Goal: Task Accomplishment & Management: Manage account settings

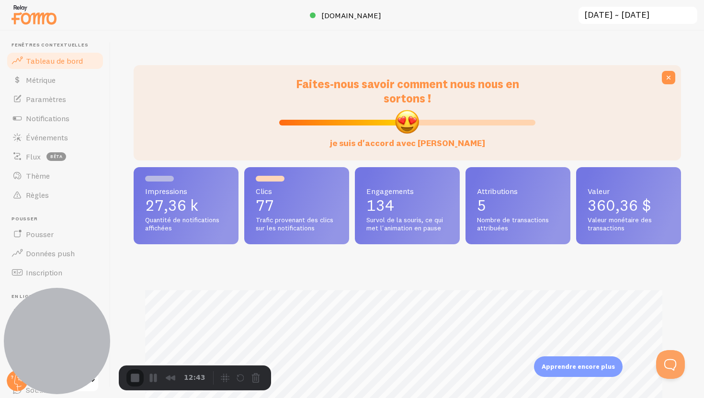
drag, startPoint x: 58, startPoint y: 103, endPoint x: 0, endPoint y: 344, distance: 247.4
click at [0, 343] on body "Fenêtres contextuelles Tableau de bord Métrique Paramètres Notifications Événem…" at bounding box center [352, 199] width 704 height 398
click at [47, 179] on font "Thème" at bounding box center [38, 176] width 24 height 10
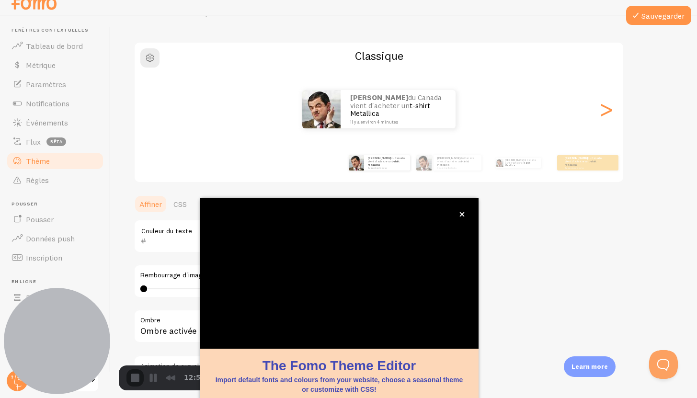
scroll to position [8, 0]
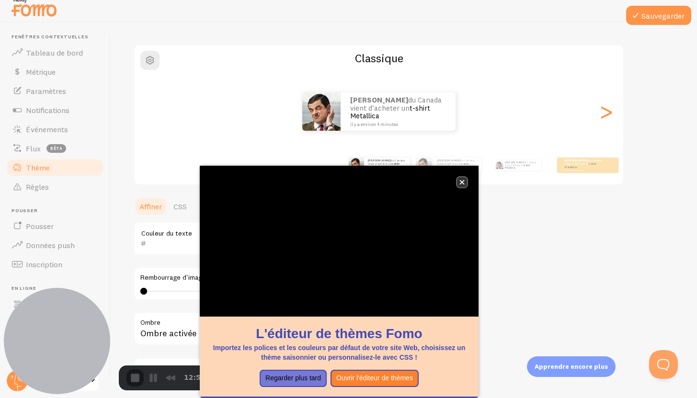
click at [463, 183] on icon "fermer," at bounding box center [461, 182] width 5 height 5
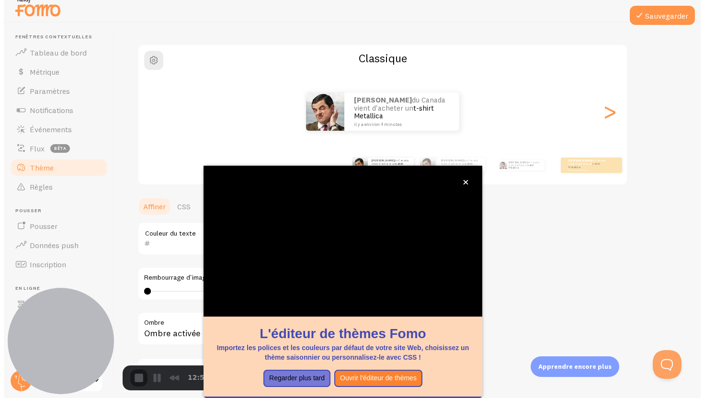
scroll to position [0, 0]
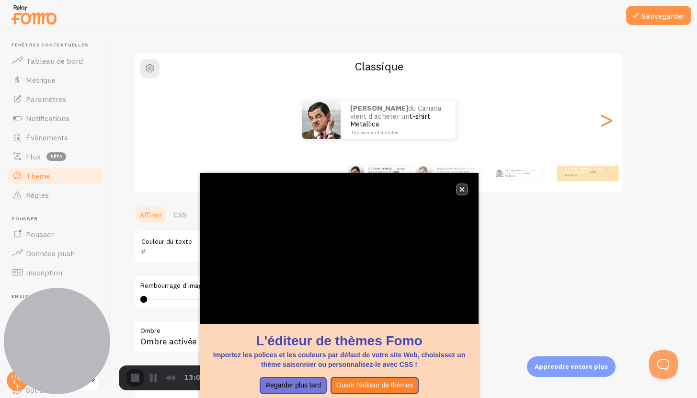
click at [459, 188] on icon "fermer," at bounding box center [461, 189] width 5 height 5
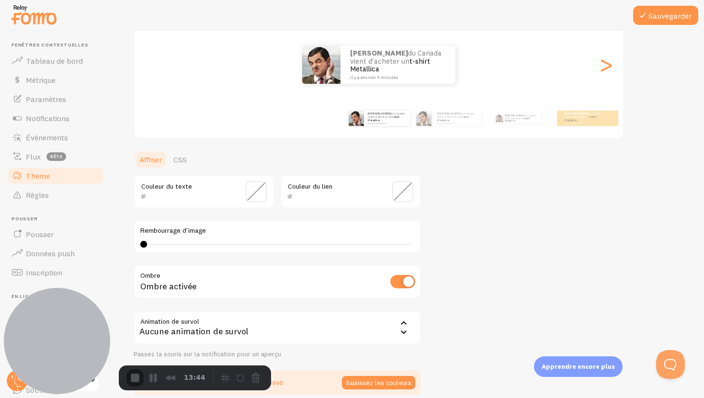
scroll to position [156, 0]
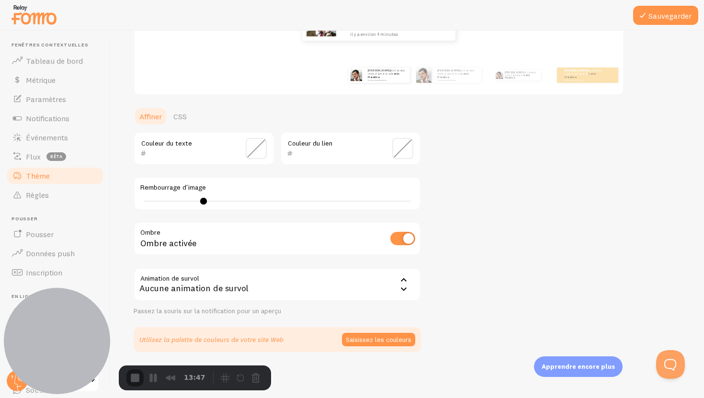
click at [203, 205] on div at bounding box center [203, 201] width 7 height 7
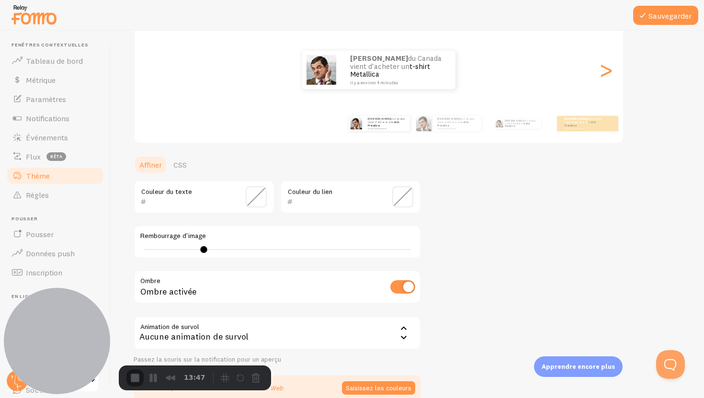
scroll to position [80, 0]
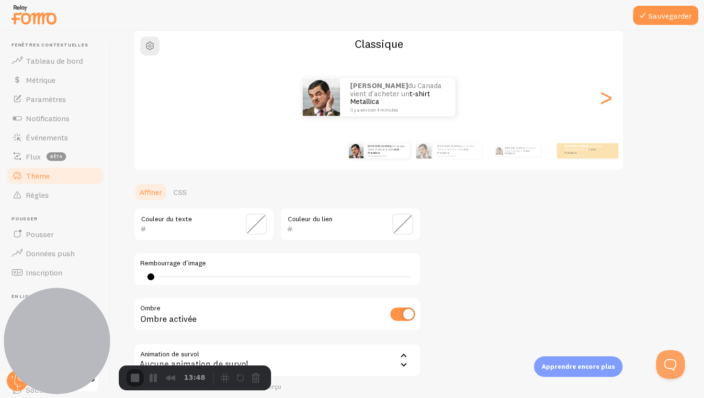
type input "0"
drag, startPoint x: 242, startPoint y: 270, endPoint x: 118, endPoint y: 278, distance: 123.9
click at [118, 278] on div "Sauvegarder Thème Choisissez un thème pour vos notifications Classique [PERSON_…" at bounding box center [408, 215] width 594 height 368
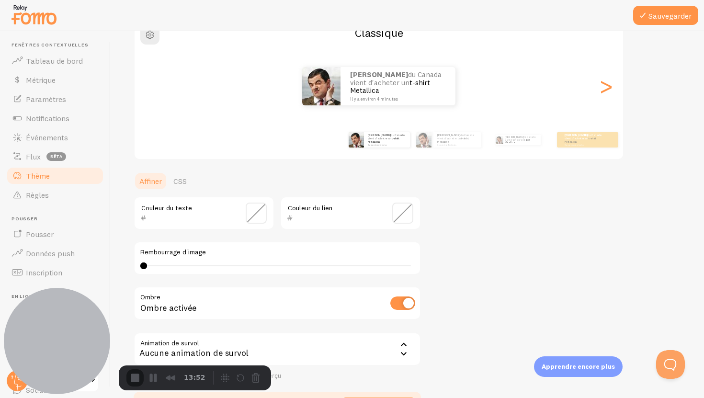
scroll to position [67, 0]
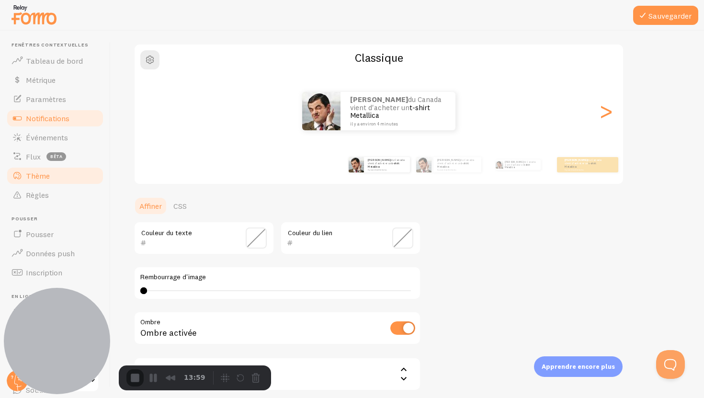
click at [44, 118] on font "Notifications" at bounding box center [48, 119] width 44 height 10
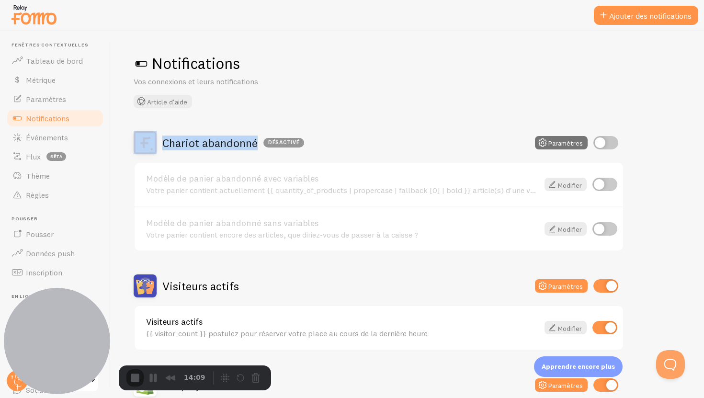
drag, startPoint x: 165, startPoint y: 139, endPoint x: 268, endPoint y: 138, distance: 102.5
click at [268, 138] on div "Chariot abandonné Désactivé" at bounding box center [219, 142] width 171 height 23
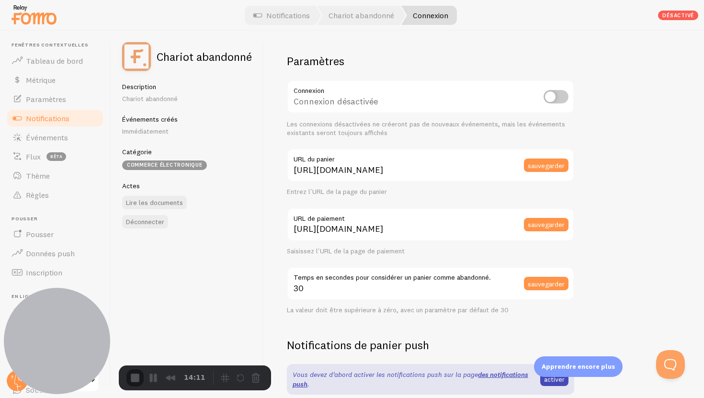
click at [66, 120] on font "Notifications" at bounding box center [48, 119] width 44 height 10
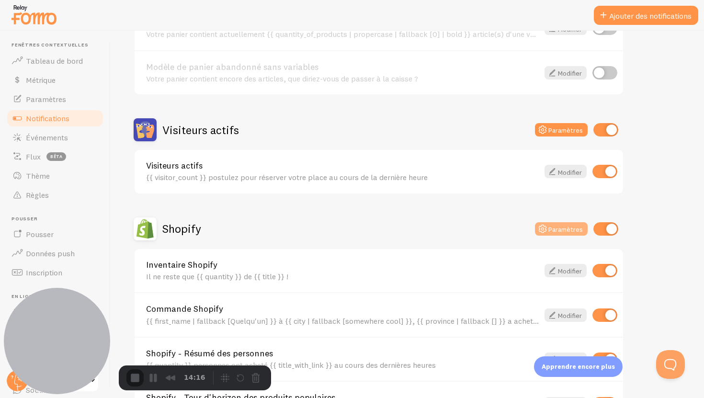
scroll to position [138, 0]
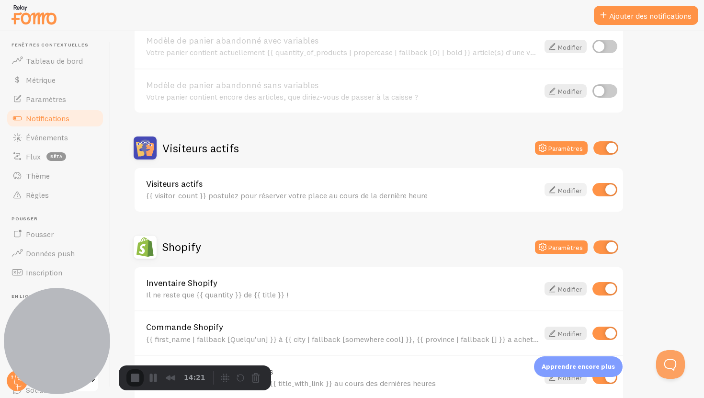
click at [549, 190] on icon at bounding box center [552, 189] width 11 height 11
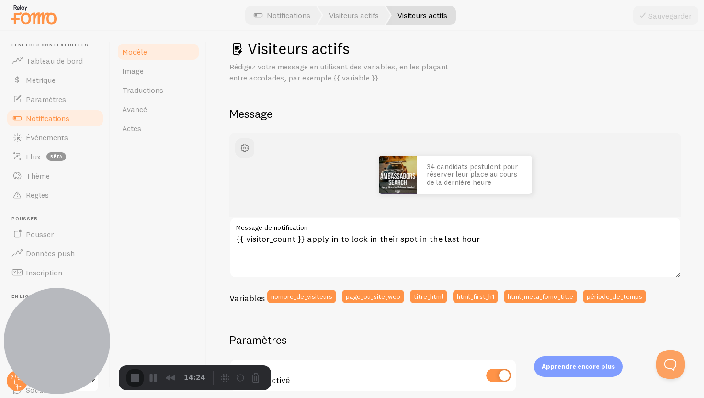
scroll to position [3, 0]
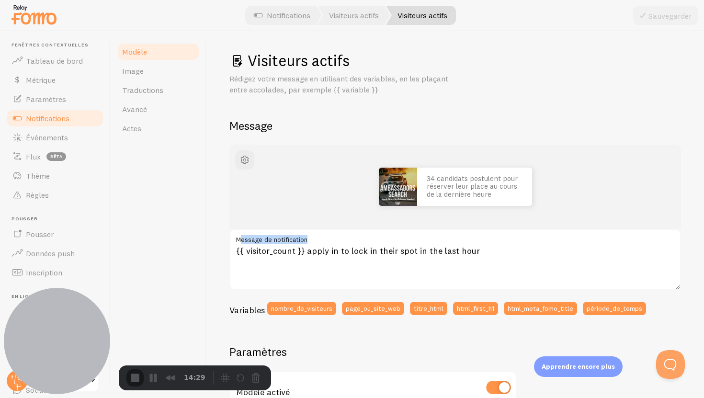
drag, startPoint x: 241, startPoint y: 239, endPoint x: 331, endPoint y: 242, distance: 90.6
click at [331, 242] on label "Message de notification" at bounding box center [456, 237] width 452 height 16
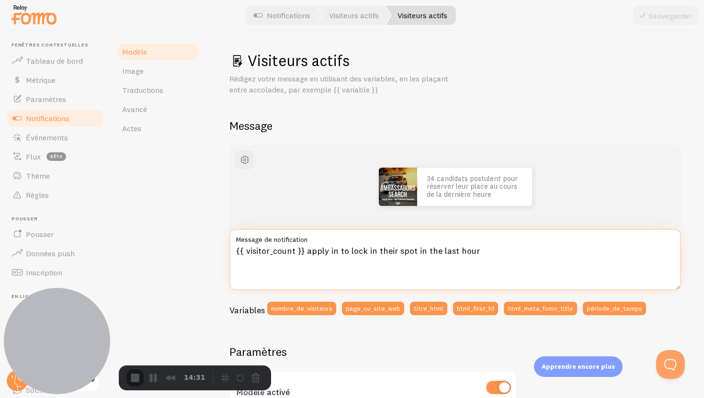
click at [503, 253] on textarea "{{ visitor_count }} apply in to lock in their spot in the last hour" at bounding box center [456, 259] width 452 height 61
drag, startPoint x: 499, startPoint y: 253, endPoint x: 222, endPoint y: 254, distance: 277.4
click at [213, 254] on div "Visiteurs actifs Rédigez votre message en utilisant des variables, en les plaça…" at bounding box center [456, 215] width 498 height 368
click at [498, 254] on textarea "{{ visitor_count }} apply in to lock in their spot in the last hour" at bounding box center [456, 259] width 452 height 61
drag, startPoint x: 238, startPoint y: 250, endPoint x: 301, endPoint y: 247, distance: 63.3
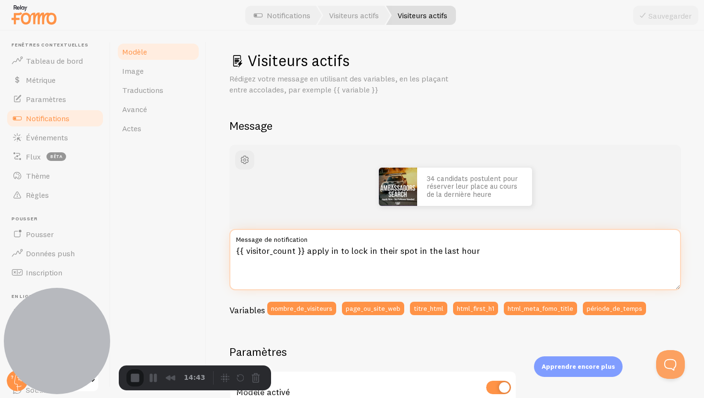
click at [301, 247] on textarea "{{ visitor_count }} apply in to lock in their spot in the last hour" at bounding box center [456, 259] width 452 height 61
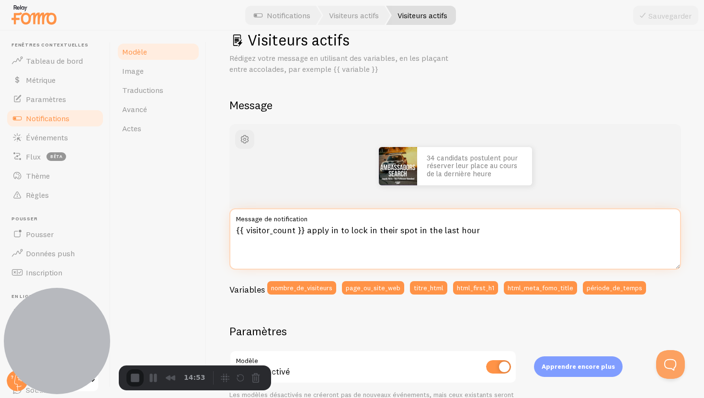
scroll to position [25, 0]
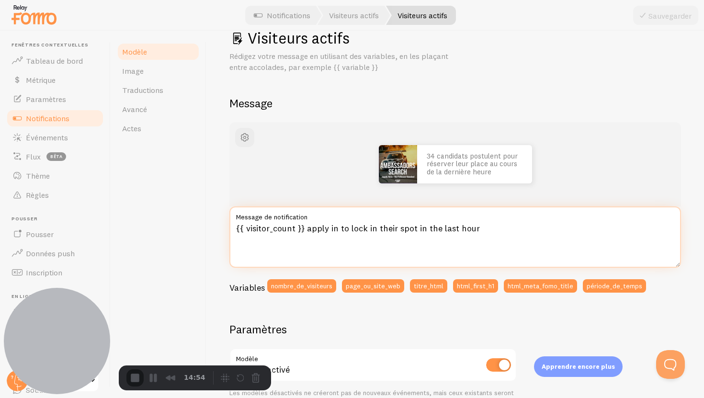
click at [312, 225] on textarea "{{ visitor_count }} apply in to lock in their spot in the last hour" at bounding box center [456, 237] width 452 height 61
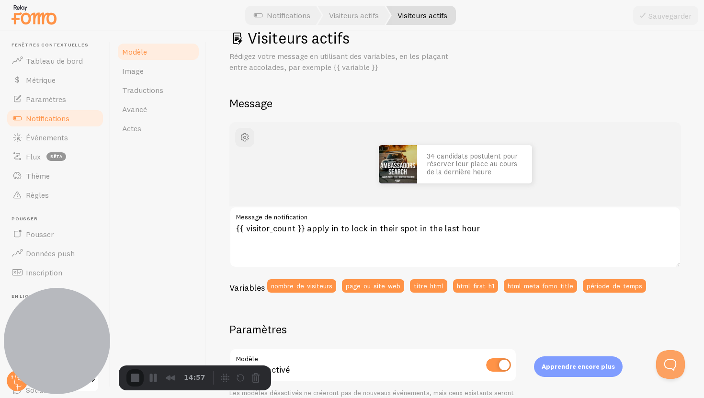
drag, startPoint x: 226, startPoint y: 222, endPoint x: 267, endPoint y: 226, distance: 40.9
click at [266, 225] on div "Visiteurs actifs Rédigez votre message en utilisant des variables, en les plaça…" at bounding box center [456, 215] width 498 height 368
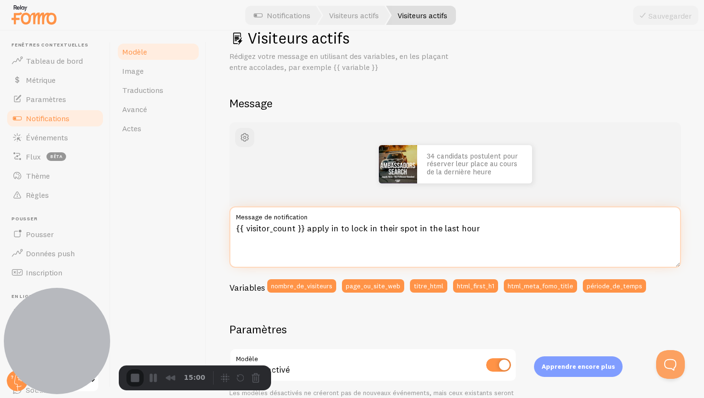
drag, startPoint x: 484, startPoint y: 229, endPoint x: 306, endPoint y: 219, distance: 178.5
click at [290, 219] on div "{{ visitor_count }} apply in to lock in their spot in the last hour Message de …" at bounding box center [456, 237] width 452 height 61
click at [518, 224] on textarea "{{ visitor_count }} apply in to lock in their spot in the last hour" at bounding box center [456, 237] width 452 height 61
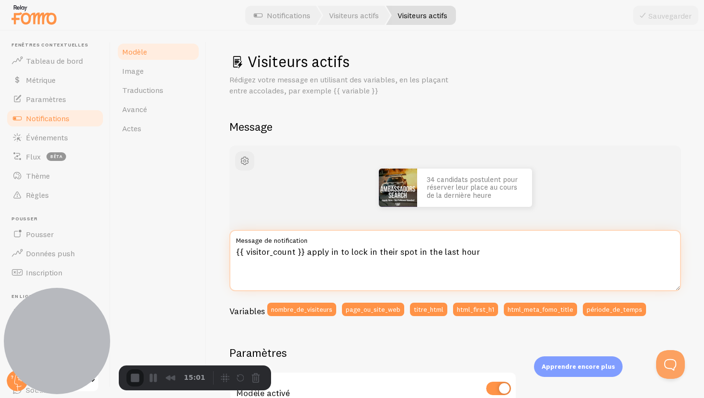
scroll to position [0, 0]
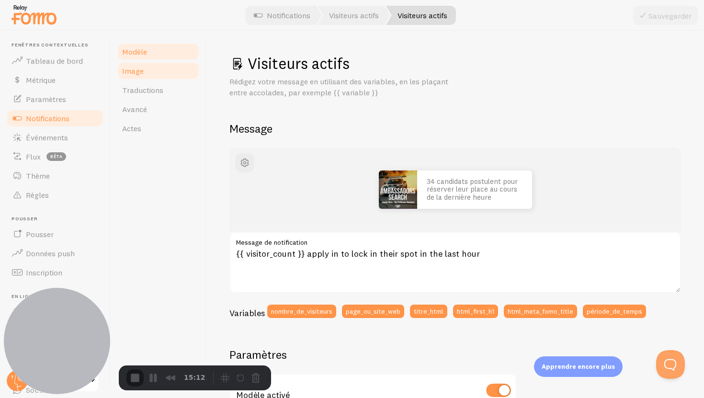
click at [143, 74] on link "Image" at bounding box center [158, 70] width 84 height 19
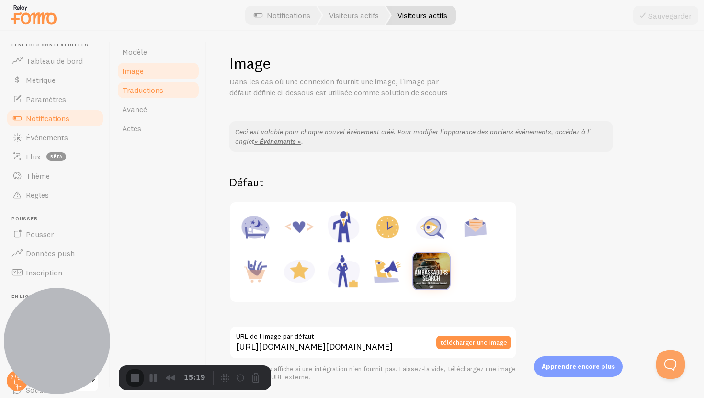
click at [170, 90] on link "Traductions" at bounding box center [158, 89] width 84 height 19
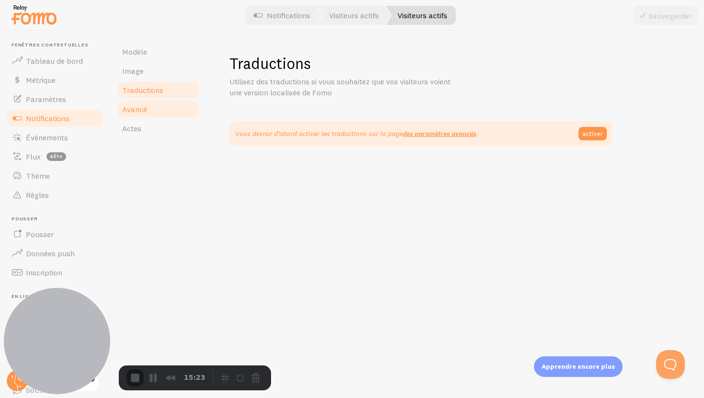
click at [160, 112] on link "Avancé" at bounding box center [158, 109] width 84 height 19
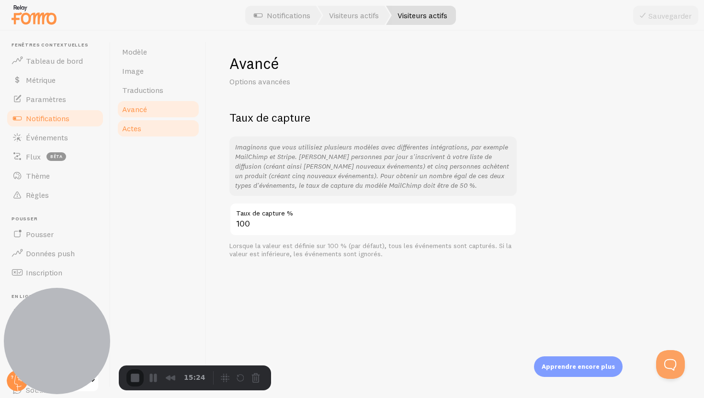
click at [139, 121] on link "Actes" at bounding box center [158, 128] width 84 height 19
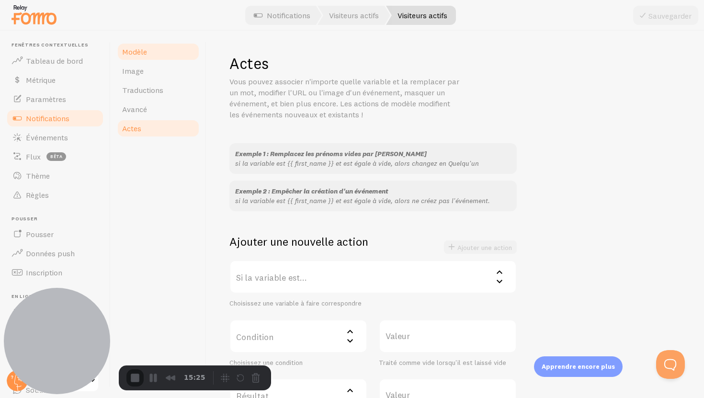
click at [138, 55] on font "Modèle" at bounding box center [134, 52] width 25 height 10
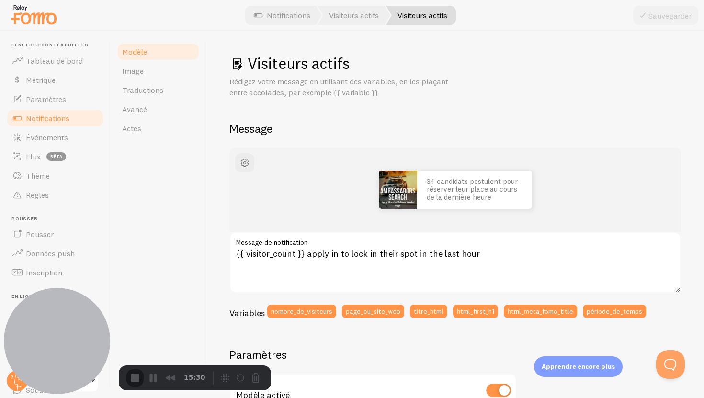
click at [85, 121] on link "Notifications" at bounding box center [55, 118] width 99 height 19
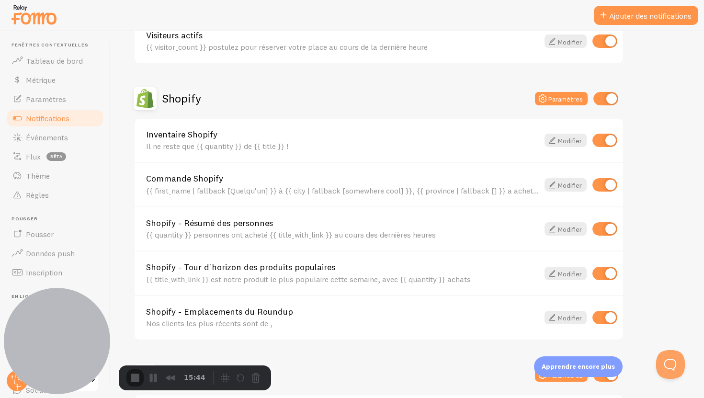
scroll to position [287, 0]
drag, startPoint x: 163, startPoint y: 101, endPoint x: 236, endPoint y: 104, distance: 72.9
click at [233, 103] on div "Shopify Paramètres" at bounding box center [379, 97] width 491 height 23
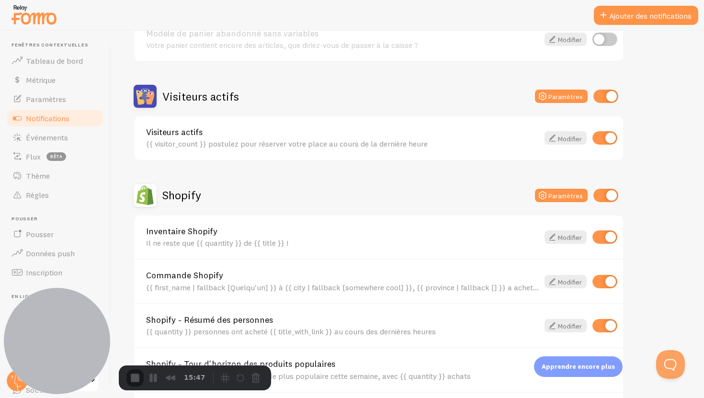
drag, startPoint x: 171, startPoint y: 97, endPoint x: 272, endPoint y: 110, distance: 102.4
click at [272, 94] on div "Visiteurs actifs Paramètres" at bounding box center [379, 96] width 491 height 23
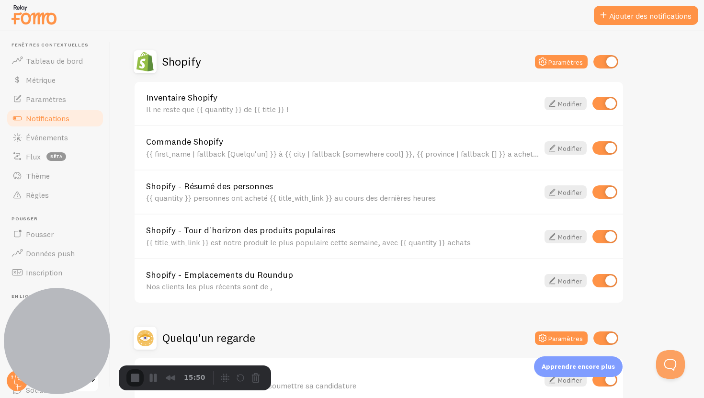
scroll to position [316, 0]
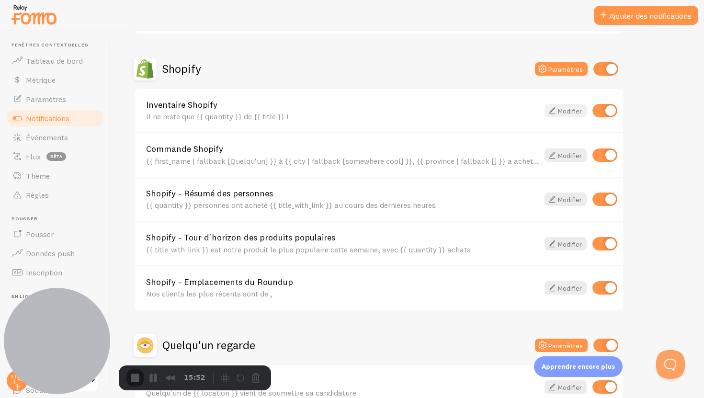
click at [566, 111] on font "Modifier" at bounding box center [570, 111] width 24 height 9
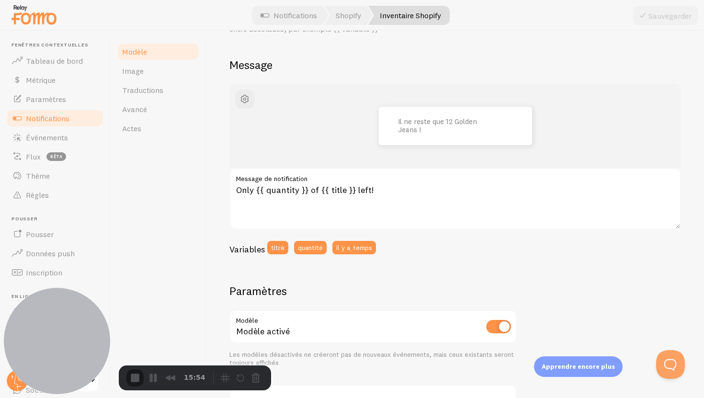
scroll to position [54, 0]
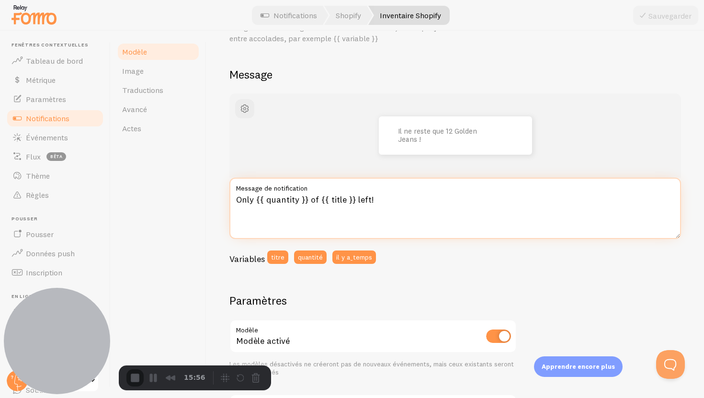
drag, startPoint x: 410, startPoint y: 206, endPoint x: 237, endPoint y: 199, distance: 173.1
click at [222, 200] on div "Inventaire Shopify Rédigez votre message en utilisant des variables, en les pla…" at bounding box center [456, 215] width 498 height 368
click at [418, 202] on textarea "Only {{ quantity }} of {{ title }} left!" at bounding box center [456, 208] width 452 height 61
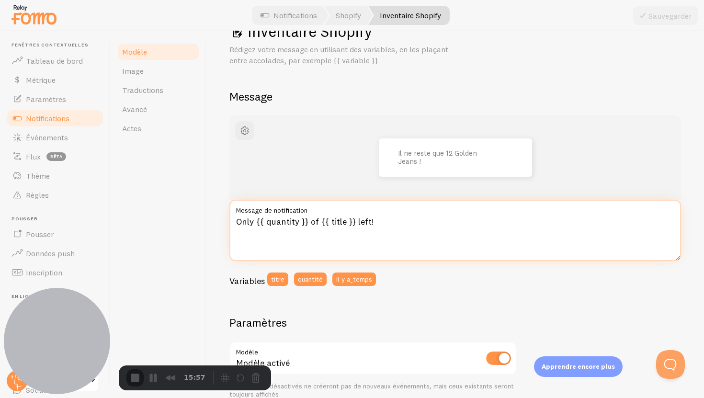
scroll to position [29, 0]
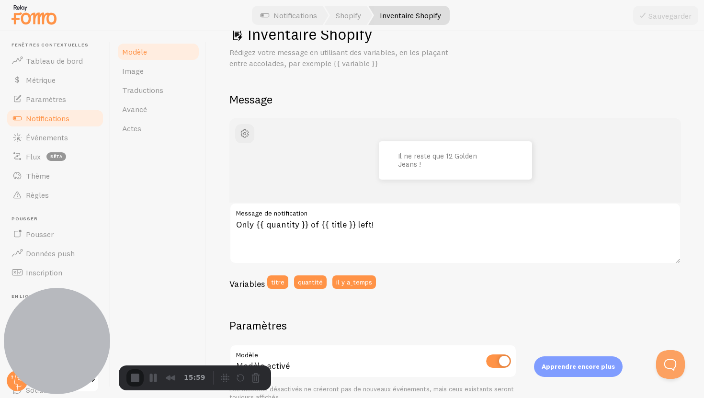
click at [55, 117] on font "Notifications" at bounding box center [48, 119] width 44 height 10
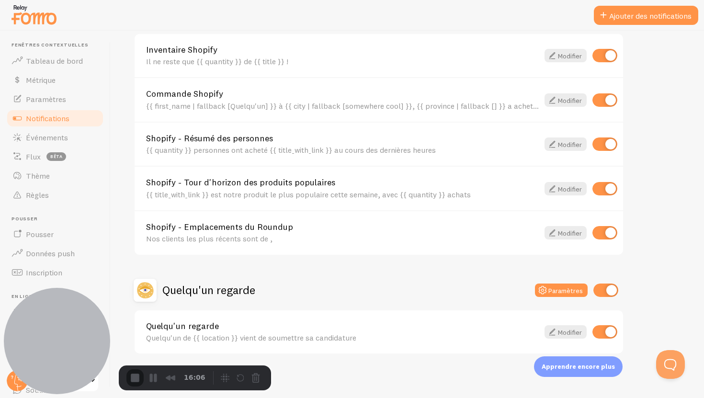
scroll to position [374, 0]
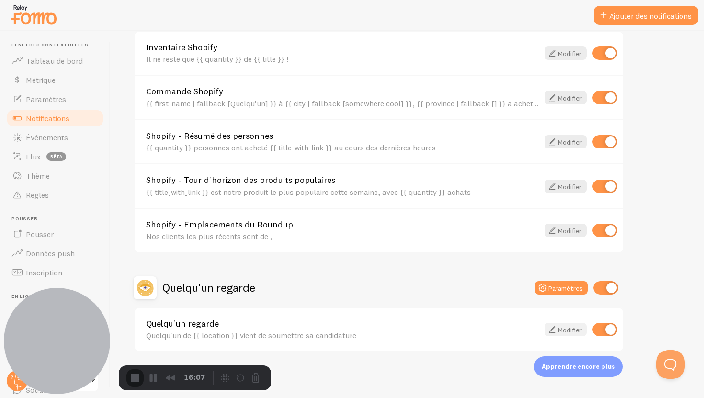
click at [562, 332] on font "Modifier" at bounding box center [570, 330] width 24 height 9
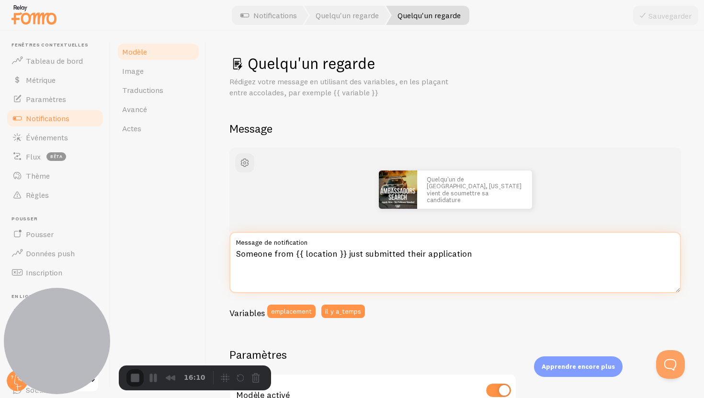
drag, startPoint x: 485, startPoint y: 260, endPoint x: 235, endPoint y: 260, distance: 250.1
click at [235, 260] on textarea "Someone from {{ location }} just submitted their application" at bounding box center [456, 262] width 452 height 61
click at [484, 254] on textarea "Someone from {{ location }} just submitted their application" at bounding box center [456, 262] width 452 height 61
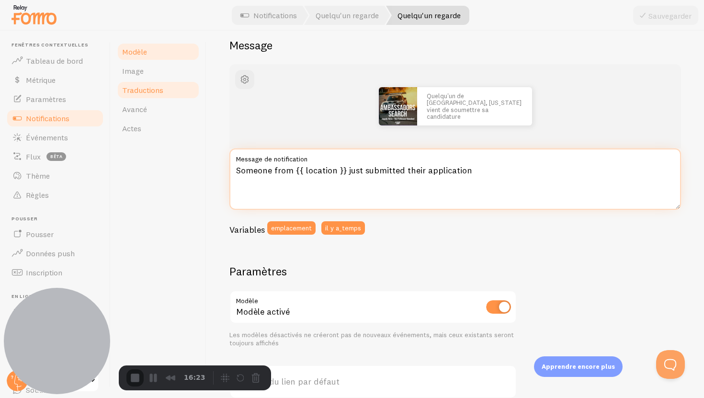
scroll to position [90, 0]
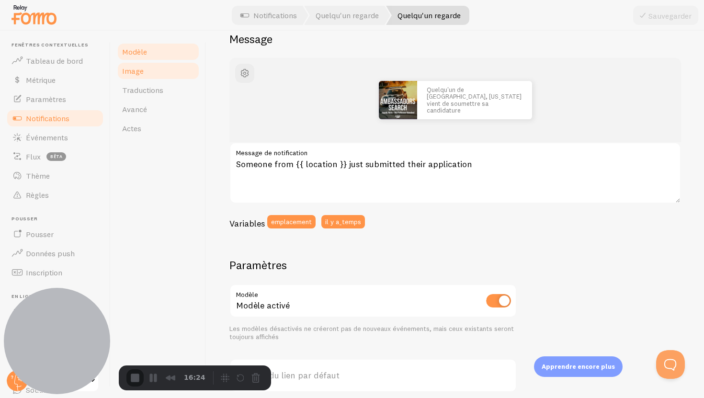
click at [131, 75] on font "Image" at bounding box center [133, 71] width 22 height 10
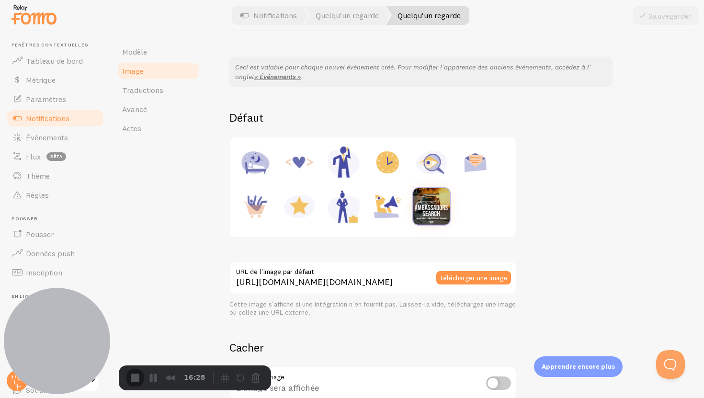
scroll to position [136, 0]
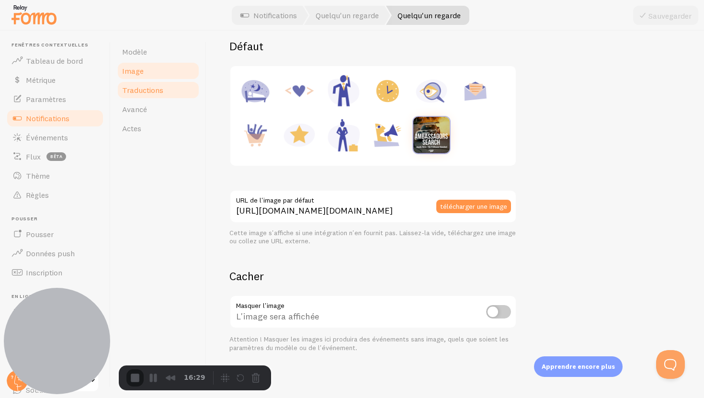
click at [164, 92] on link "Traductions" at bounding box center [158, 89] width 84 height 19
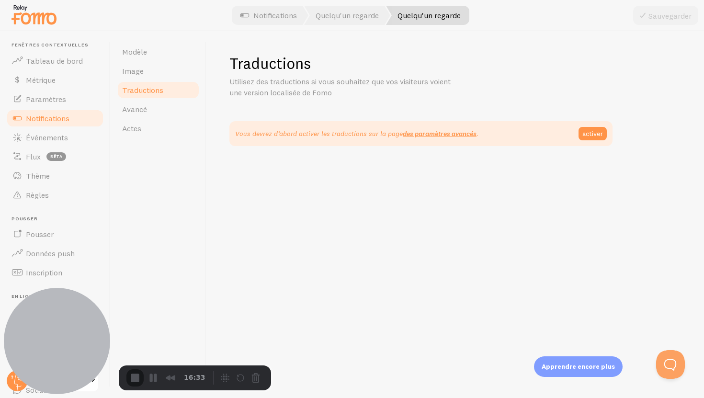
click at [43, 116] on font "Notifications" at bounding box center [48, 119] width 44 height 10
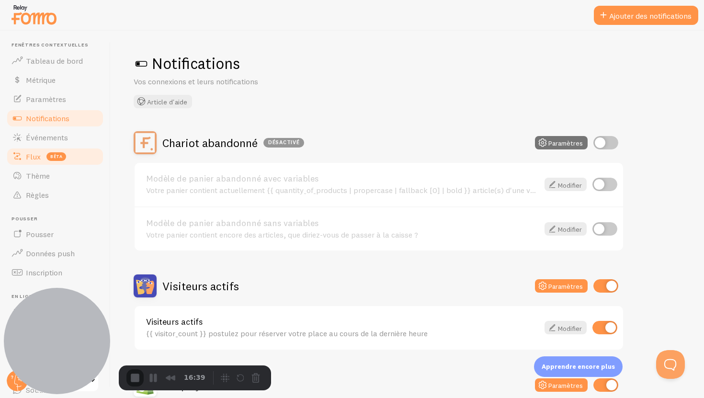
click at [70, 157] on link "Flux bêta" at bounding box center [55, 156] width 99 height 19
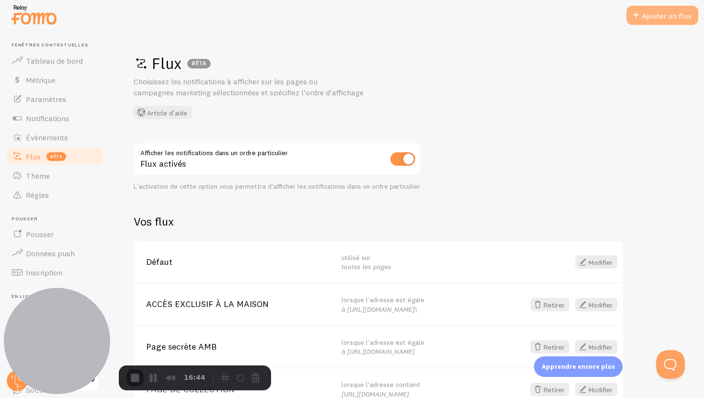
click at [663, 18] on font "Ajouter un flux" at bounding box center [667, 16] width 50 height 10
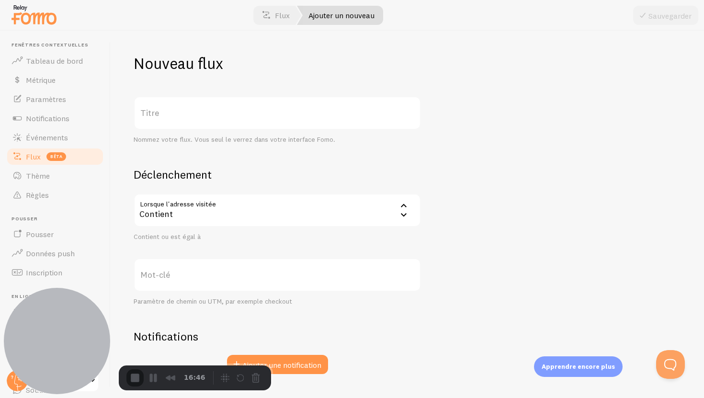
click at [233, 112] on label "Titre" at bounding box center [277, 113] width 287 height 34
click at [233, 112] on input "Titre" at bounding box center [277, 113] width 287 height 34
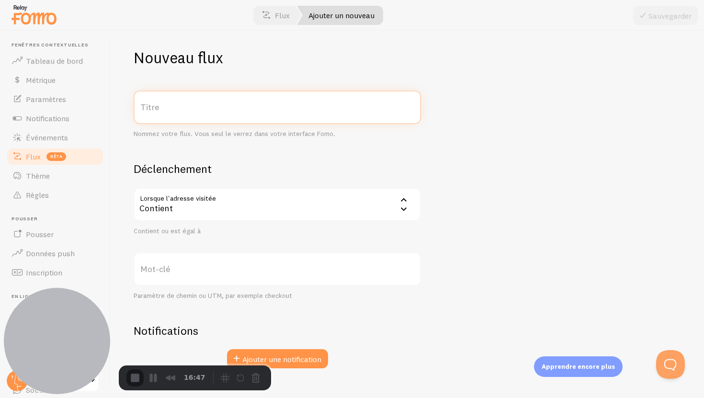
scroll to position [22, 0]
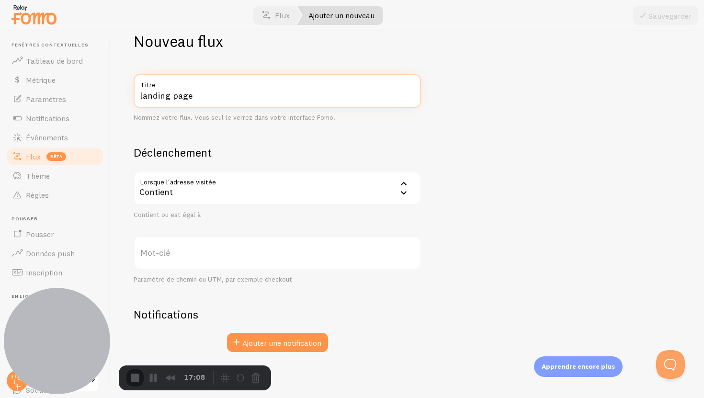
type input "landing page"
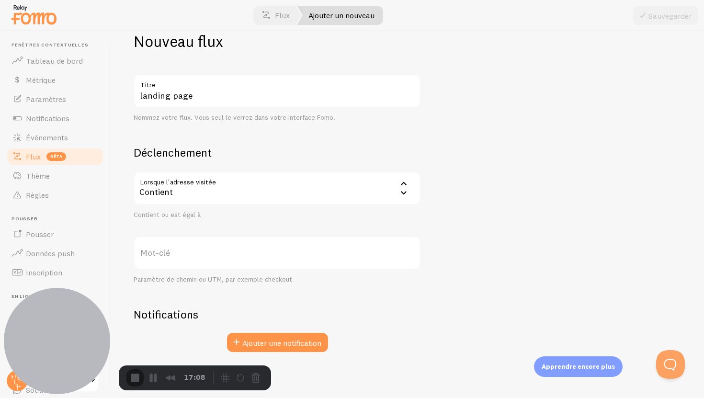
click at [304, 189] on div "Contient" at bounding box center [277, 189] width 287 height 34
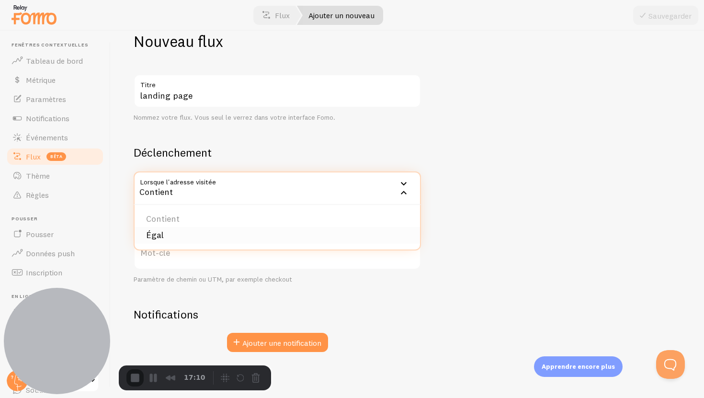
click at [178, 234] on li "Égal" at bounding box center [278, 235] width 286 height 17
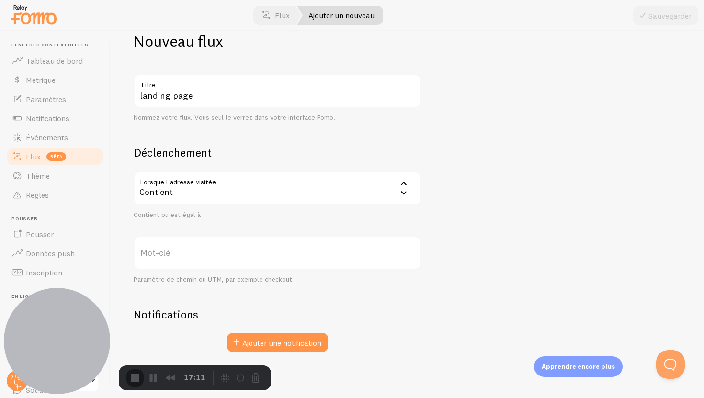
click at [185, 253] on label "Mot-clé" at bounding box center [277, 253] width 287 height 34
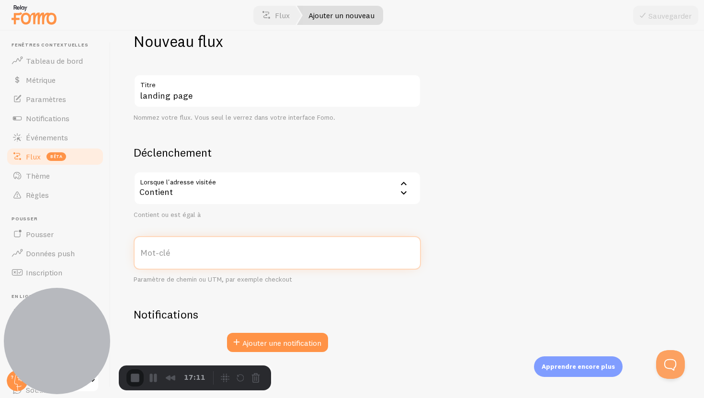
click at [185, 253] on input "Mot-clé" at bounding box center [277, 253] width 287 height 34
click at [246, 257] on label "Mot-clé" at bounding box center [277, 253] width 287 height 34
click at [246, 257] on input "Mot-clé" at bounding box center [277, 253] width 287 height 34
click at [282, 346] on font "Ajouter une notification" at bounding box center [281, 343] width 79 height 10
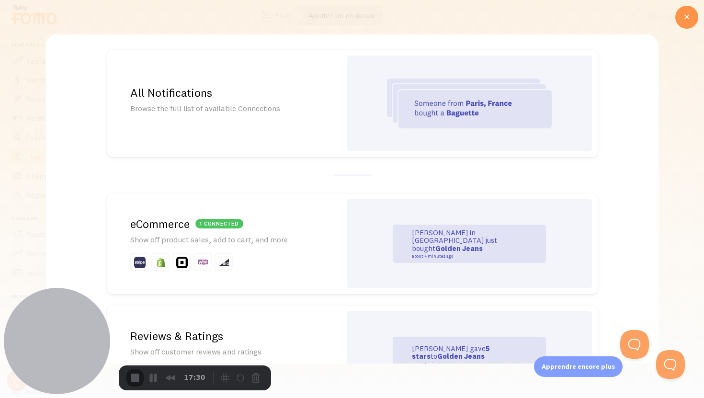
scroll to position [16, 0]
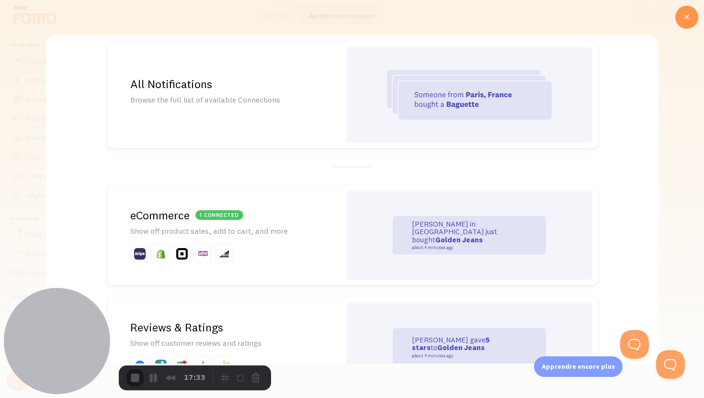
click at [427, 103] on img at bounding box center [469, 95] width 165 height 50
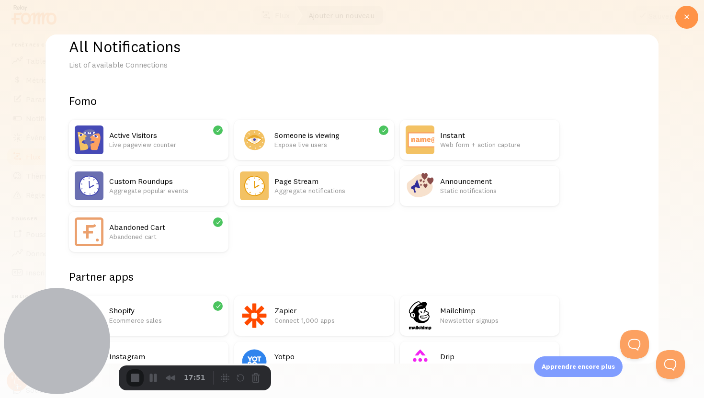
scroll to position [20, 0]
click at [194, 145] on p "Live pageview counter" at bounding box center [166, 145] width 114 height 10
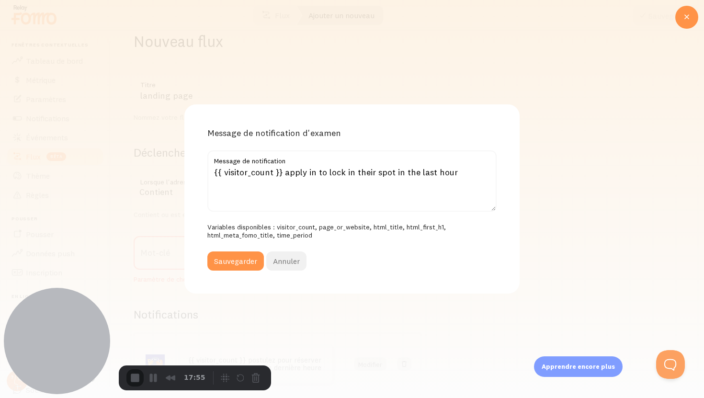
click at [290, 258] on font "Annuler" at bounding box center [286, 261] width 27 height 10
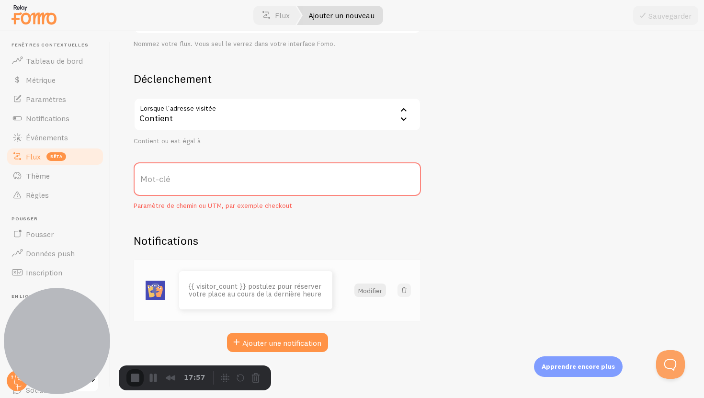
click at [408, 290] on span at bounding box center [405, 291] width 10 height 10
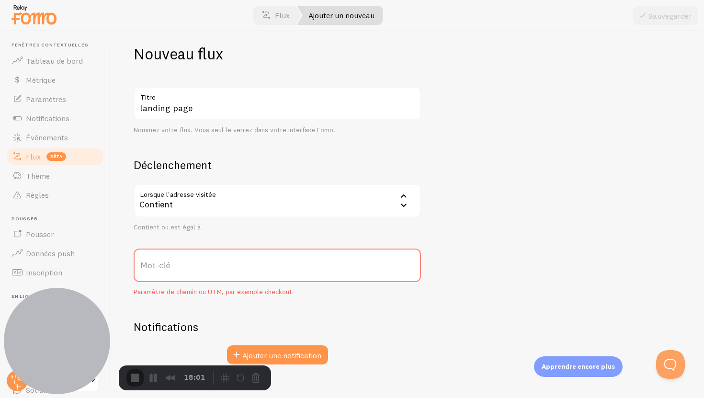
scroll to position [0, 0]
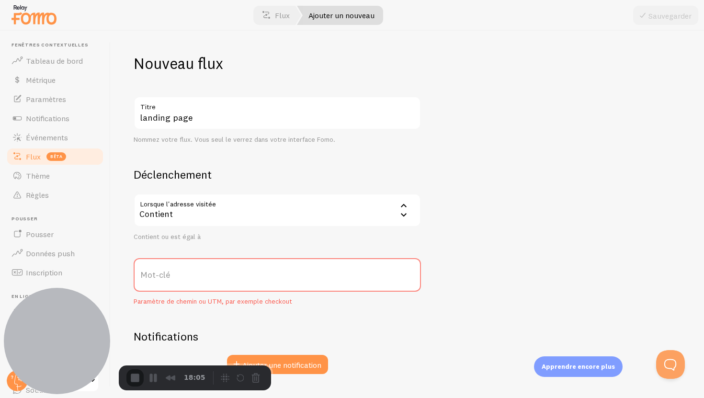
click at [79, 160] on link "Flux bêta" at bounding box center [55, 156] width 99 height 19
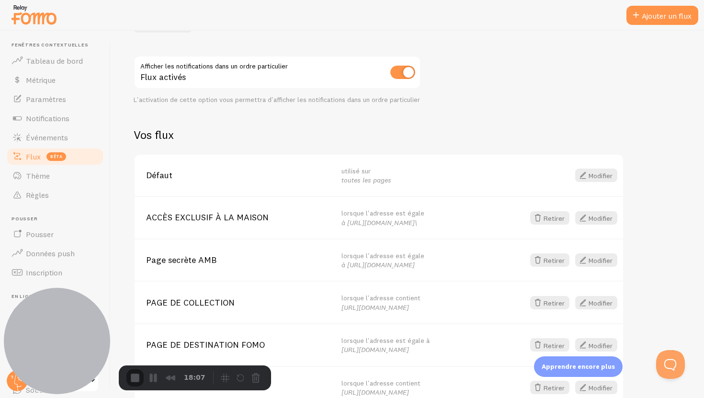
scroll to position [47, 0]
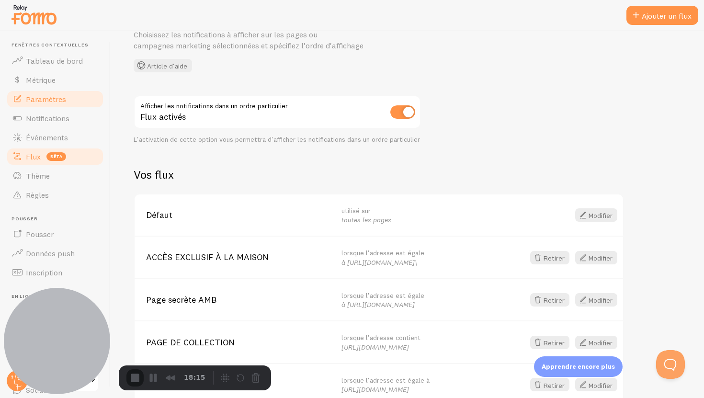
click at [57, 98] on font "Paramètres" at bounding box center [46, 99] width 40 height 10
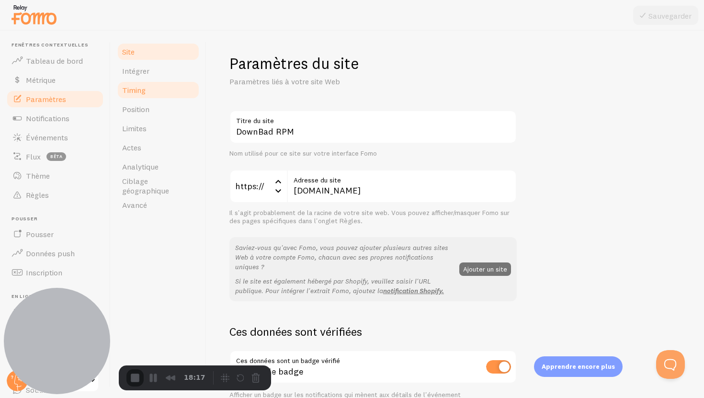
click at [149, 89] on link "Timing" at bounding box center [158, 89] width 84 height 19
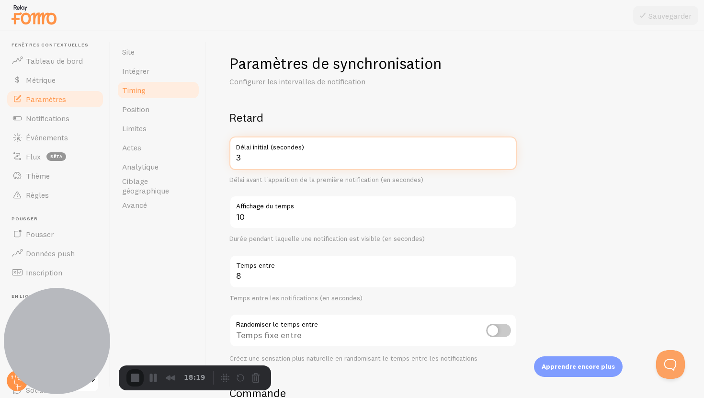
click at [269, 160] on input "3" at bounding box center [373, 154] width 287 height 34
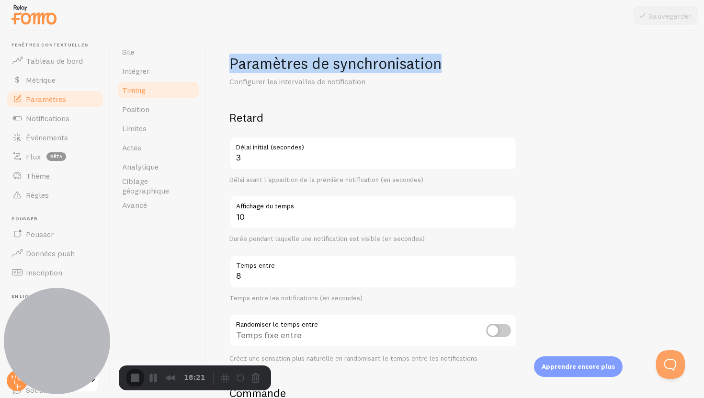
drag, startPoint x: 289, startPoint y: 64, endPoint x: 515, endPoint y: 57, distance: 225.8
click at [515, 57] on h1 "Paramètres de synchronisation" at bounding box center [373, 64] width 287 height 20
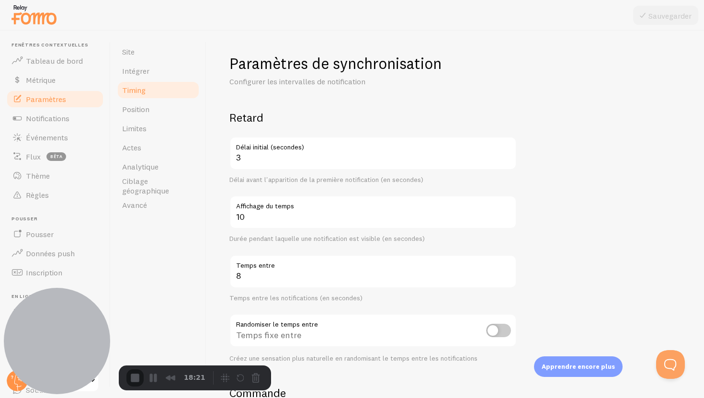
click at [483, 85] on div "Paramètres de synchronisation Configurer les intervalles de notification" at bounding box center [373, 71] width 287 height 34
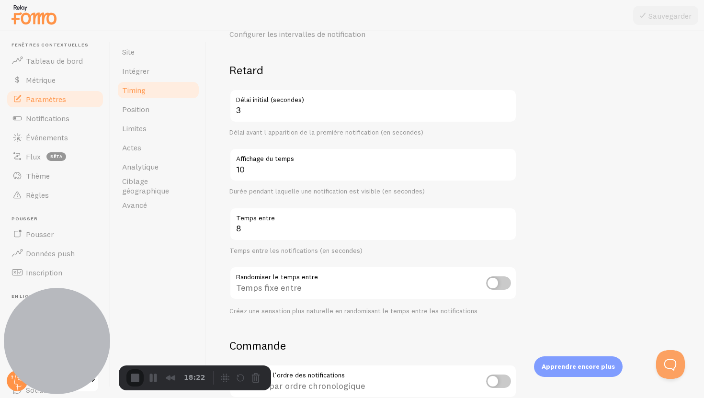
scroll to position [57, 0]
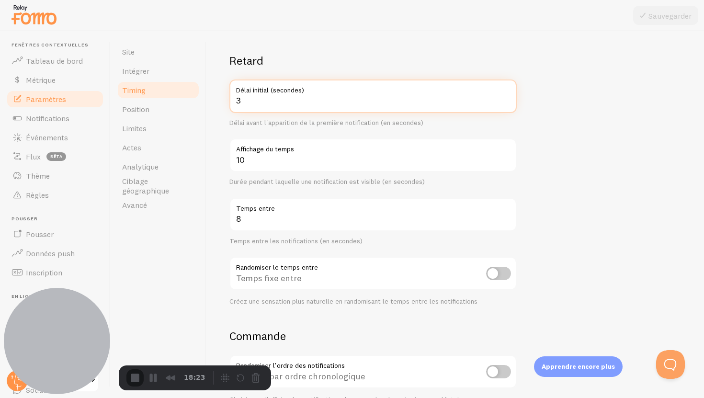
click at [287, 104] on input "3" at bounding box center [373, 97] width 287 height 34
click at [295, 107] on input "3" at bounding box center [373, 97] width 287 height 34
drag, startPoint x: 318, startPoint y: 103, endPoint x: 250, endPoint y: 96, distance: 68.4
click at [239, 94] on div "3 Délai initial (secondes)" at bounding box center [373, 97] width 287 height 34
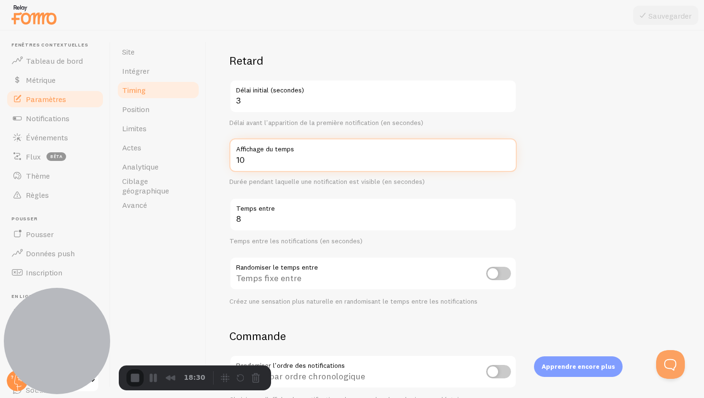
click at [555, 130] on form "Retard 3 Délai initial (secondes) Délai avant l'apparition de la première notif…" at bounding box center [456, 258] width 452 height 411
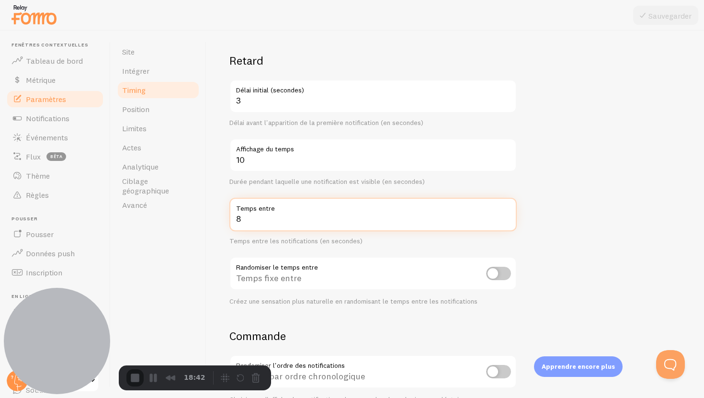
click at [265, 226] on input "8" at bounding box center [373, 215] width 287 height 34
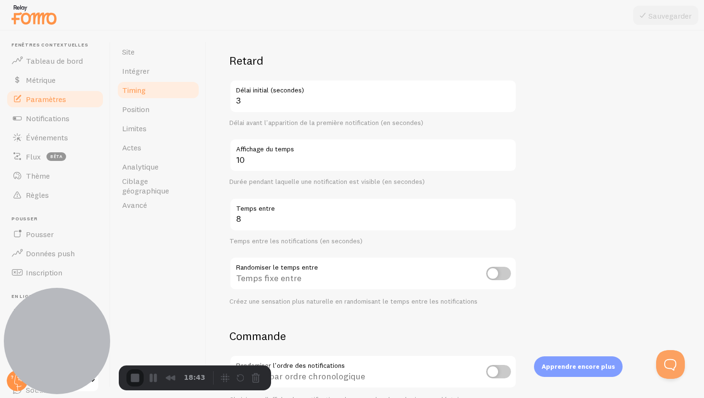
click at [632, 212] on form "Retard 3 Délai initial (secondes) Délai avant l'apparition de la première notif…" at bounding box center [456, 258] width 452 height 411
click at [31, 102] on font "Paramètres" at bounding box center [46, 99] width 40 height 10
